Goal: Task Accomplishment & Management: Complete application form

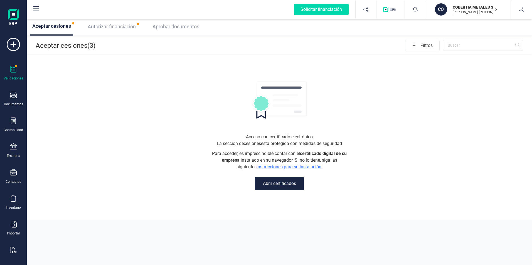
click at [283, 184] on button "Abrir certificados" at bounding box center [279, 183] width 49 height 13
click at [35, 10] on icon at bounding box center [36, 9] width 7 height 7
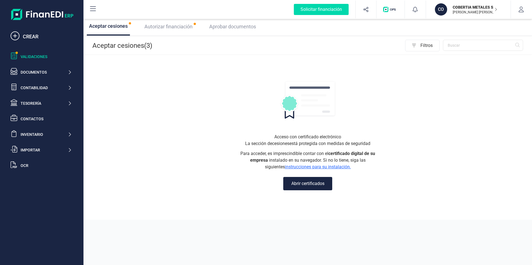
click at [31, 58] on div "Validaciones" at bounding box center [46, 57] width 51 height 6
click at [33, 58] on div "Validaciones" at bounding box center [46, 57] width 51 height 6
click at [169, 28] on span "Autorizar financiación" at bounding box center [168, 27] width 48 height 6
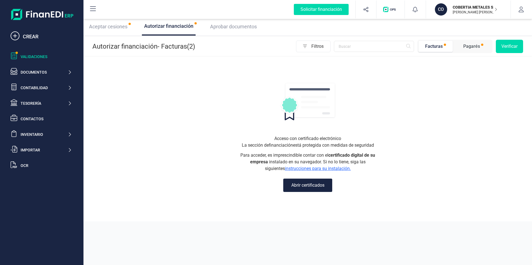
click at [114, 26] on span "Aceptar cesiones" at bounding box center [108, 27] width 38 height 6
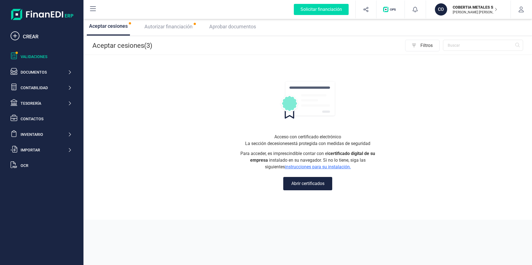
click at [172, 29] on span "Autorizar financiación" at bounding box center [168, 27] width 48 height 6
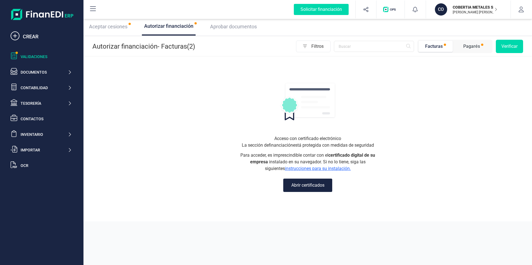
click at [312, 187] on button "Abrir certificados" at bounding box center [307, 185] width 49 height 13
click at [115, 29] on span "Aceptar cesiones" at bounding box center [108, 27] width 38 height 6
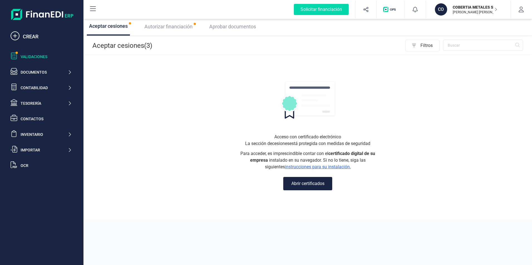
click at [169, 30] on div "Autorizar financiación" at bounding box center [168, 27] width 53 height 8
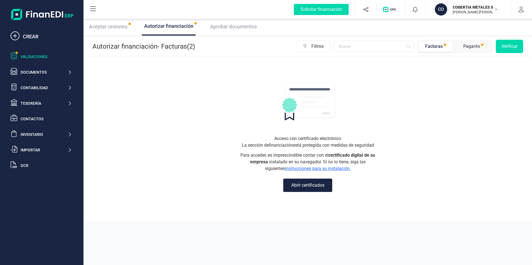
click at [302, 182] on button "Abrir certificados" at bounding box center [307, 185] width 49 height 13
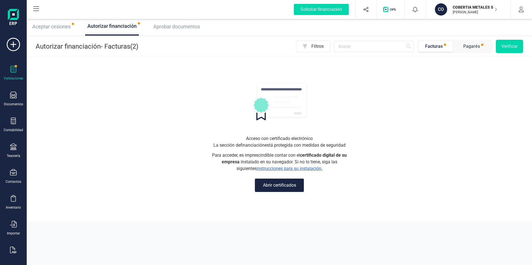
click at [50, 28] on span "Aceptar cesiones" at bounding box center [51, 27] width 38 height 6
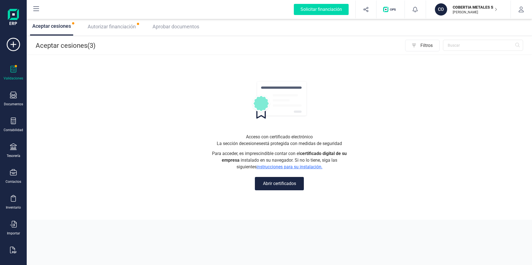
click at [484, 9] on p "COBERTIA METALES SL" at bounding box center [475, 7] width 45 height 6
click at [433, 69] on div "COBERTIA METALES SL" at bounding box center [463, 68] width 82 height 7
click at [448, 9] on div "COBERTIA METALES SL PATRICIO ALEJANDRO MARTINEZ SANCHEZ" at bounding box center [472, 9] width 49 height 12
click at [520, 10] on icon "button" at bounding box center [521, 10] width 5 height 6
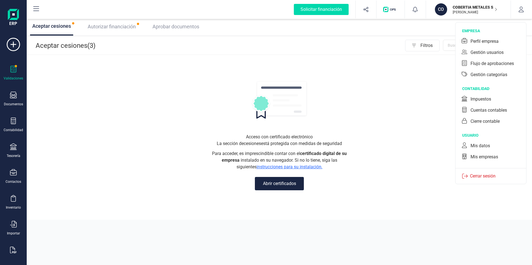
click at [448, 6] on div "CO" at bounding box center [441, 9] width 13 height 12
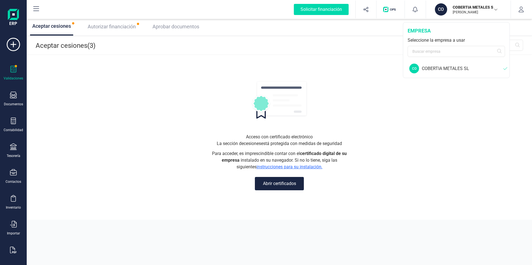
click at [441, 13] on div "CO" at bounding box center [441, 9] width 12 height 12
click at [521, 8] on icon "button" at bounding box center [521, 10] width 6 height 6
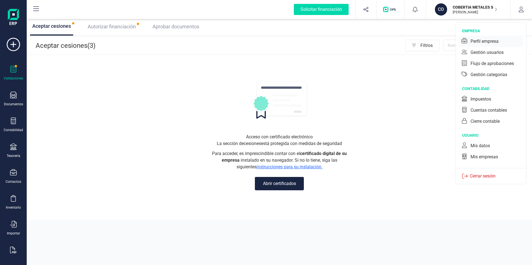
click at [482, 40] on div "Perfil empresa" at bounding box center [484, 41] width 28 height 7
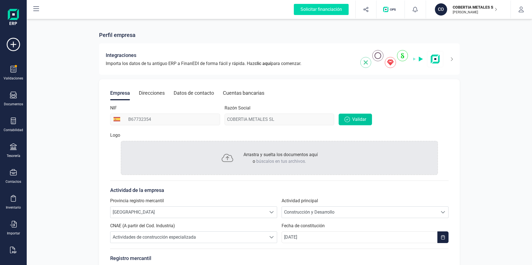
click at [354, 117] on span "Validar" at bounding box center [359, 119] width 14 height 7
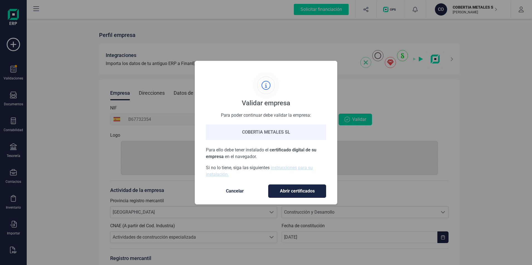
click at [299, 193] on span "Abrir certificados" at bounding box center [297, 191] width 46 height 7
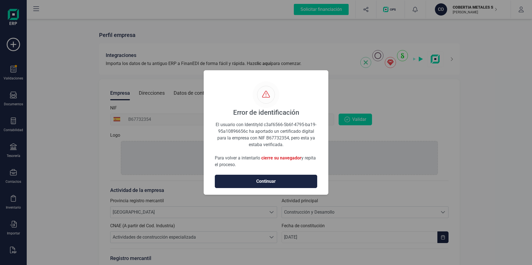
click at [291, 156] on span "cierre su navegador" at bounding box center [281, 158] width 40 height 5
click at [251, 185] on button "Continuar" at bounding box center [266, 181] width 102 height 13
